Goal: Check status: Check status

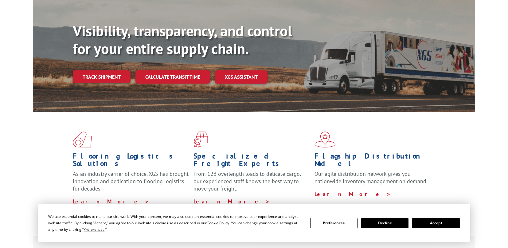
scroll to position [61, 0]
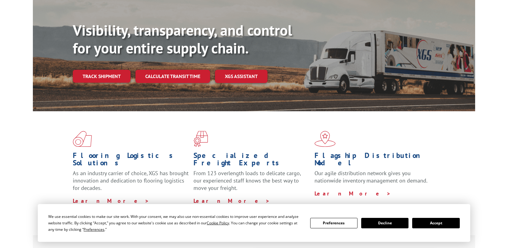
drag, startPoint x: 429, startPoint y: 221, endPoint x: 427, endPoint y: 218, distance: 3.7
click at [429, 222] on button "Accept" at bounding box center [436, 223] width 47 height 10
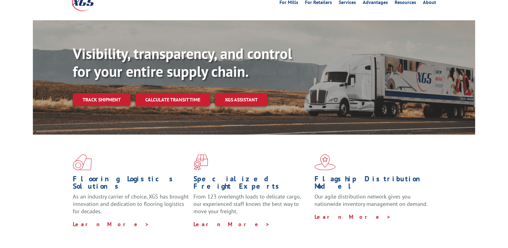
scroll to position [0, 0]
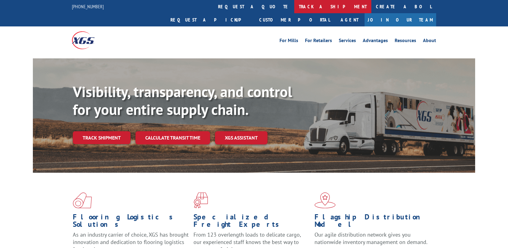
click at [295, 7] on link "track a shipment" at bounding box center [333, 6] width 77 height 13
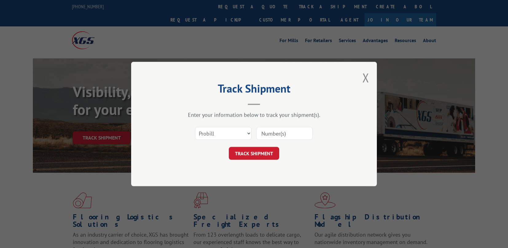
click at [285, 134] on input at bounding box center [284, 133] width 57 height 13
paste input "2835539"
type input "2835539"
click at [226, 135] on select "Select category... Probill BOL PO" at bounding box center [223, 133] width 57 height 13
click at [292, 150] on div "TRACK SHIPMENT" at bounding box center [254, 153] width 184 height 13
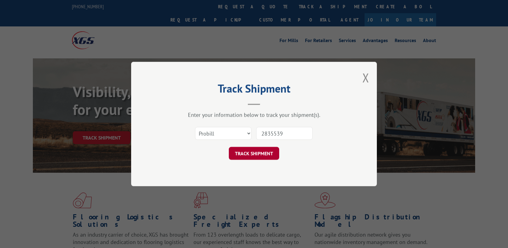
click at [273, 153] on button "TRACK SHIPMENT" at bounding box center [254, 153] width 50 height 13
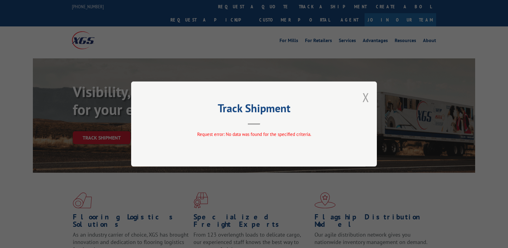
click at [367, 99] on button "Close modal" at bounding box center [366, 97] width 7 height 16
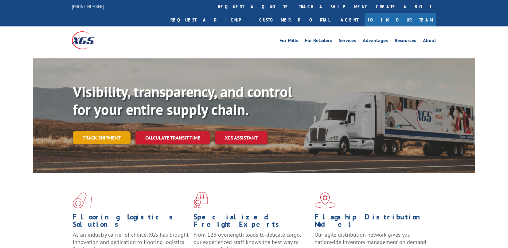
click at [111, 131] on link "Track shipment" at bounding box center [102, 137] width 58 height 13
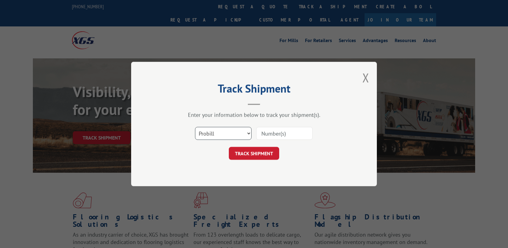
click at [224, 134] on select "Select category... Probill BOL PO" at bounding box center [223, 133] width 57 height 13
click at [195, 127] on select "Select category... Probill BOL PO" at bounding box center [223, 133] width 57 height 13
click at [209, 137] on select "Select category... Probill BOL PO" at bounding box center [223, 133] width 57 height 13
select select "po"
click at [195, 127] on select "Select category... Probill BOL PO" at bounding box center [223, 133] width 57 height 13
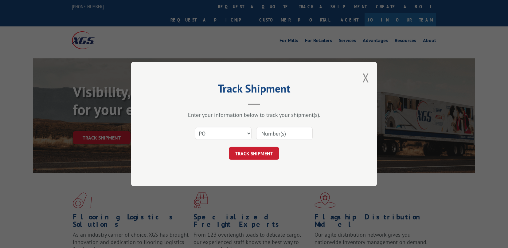
click at [286, 134] on input at bounding box center [284, 133] width 57 height 13
paste input "294566969"
type input "294566969"
click at [260, 153] on button "TRACK SHIPMENT" at bounding box center [254, 153] width 50 height 13
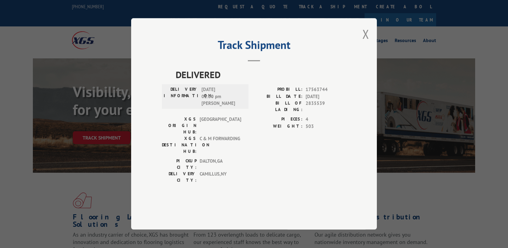
click at [312, 61] on header "Track Shipment" at bounding box center [254, 51] width 184 height 21
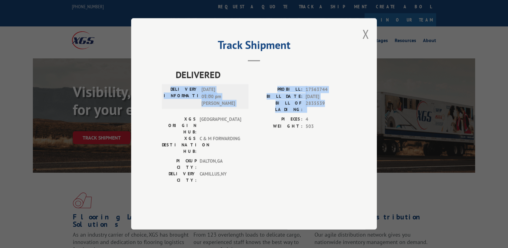
drag, startPoint x: 222, startPoint y: 109, endPoint x: 329, endPoint y: 124, distance: 108.7
click at [329, 116] on div "DELIVERY INFORMATION: [DATE] 01:00 pm [PERSON_NAME]: 17563744 BILL DATE: [DATE]…" at bounding box center [254, 101] width 184 height 30
copy div "DELIVERY INFORMATION: [DATE] 01:00 pm [PERSON_NAME]: 17563744 BILL DATE: [DATE]…"
drag, startPoint x: 39, startPoint y: 18, endPoint x: 35, endPoint y: 1, distance: 17.8
click at [40, 12] on div "Track Shipment DELIVERED DELIVERY INFORMATION: [DATE] 01:00 pm [PERSON_NAME]: 1…" at bounding box center [254, 124] width 508 height 248
